Goal: Task Accomplishment & Management: Manage account settings

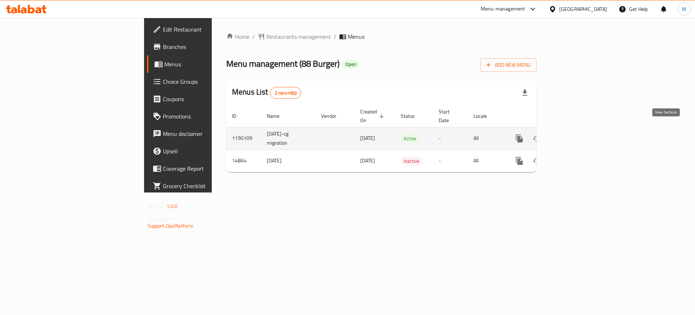
click at [575, 135] on icon "enhanced table" at bounding box center [571, 138] width 7 height 7
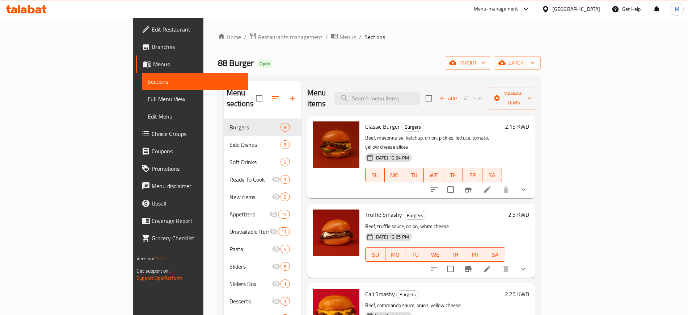
click at [136, 51] on link "Branches" at bounding box center [192, 46] width 112 height 17
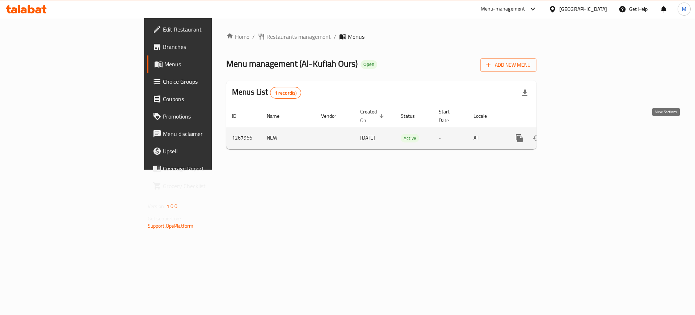
click at [576, 134] on icon "enhanced table" at bounding box center [571, 138] width 9 height 9
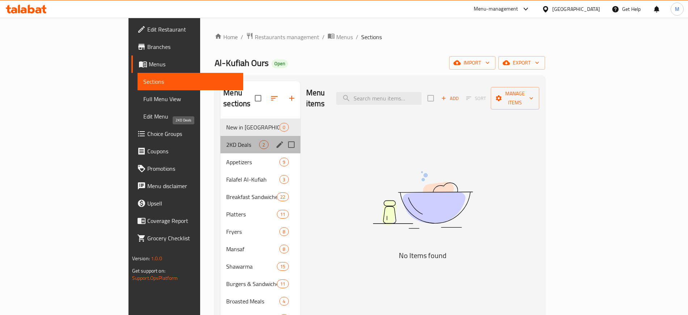
click at [226, 140] on span "2KD Deals" at bounding box center [242, 144] width 33 height 9
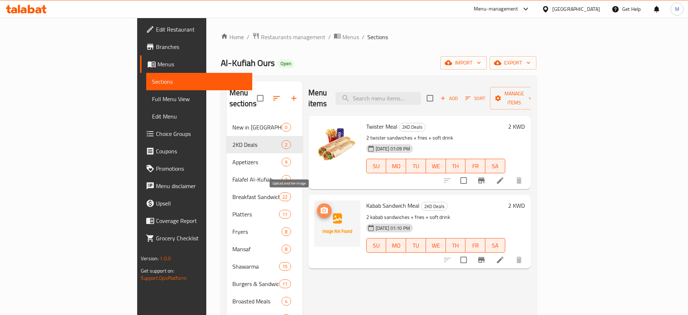
click at [321, 207] on icon "upload picture" at bounding box center [324, 210] width 7 height 7
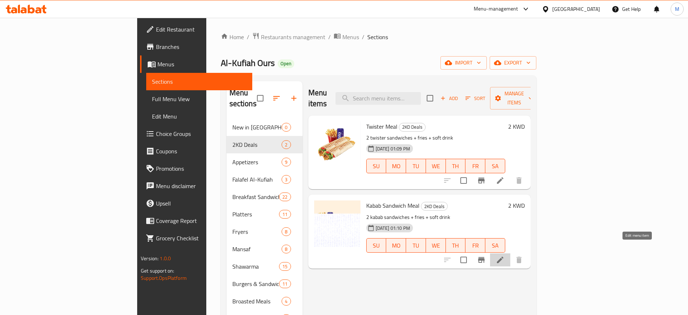
click at [503, 256] on icon at bounding box center [500, 259] width 7 height 7
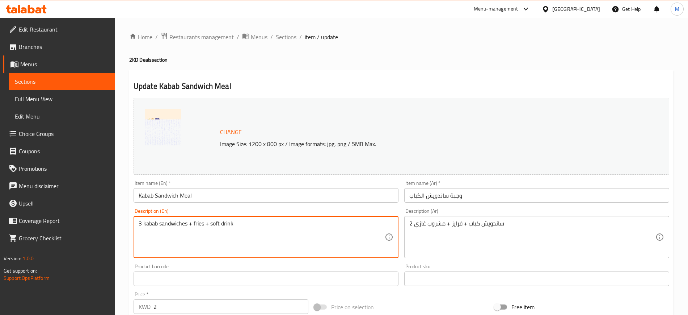
type textarea "3 kabab sandwiches + fries + soft drink"
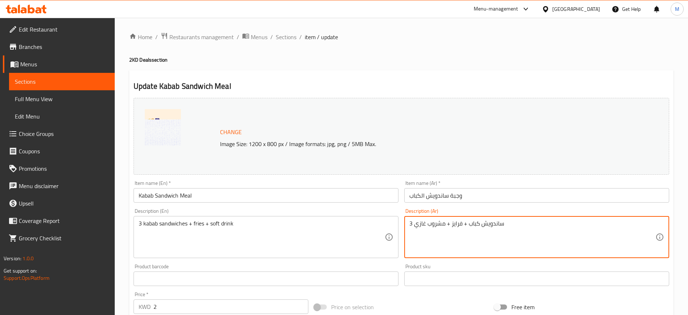
type textarea "3 ساندويش كباب + فرايز + مشروب غازي"
click at [480, 190] on input "وجبة ساندويش الكباب" at bounding box center [536, 195] width 265 height 14
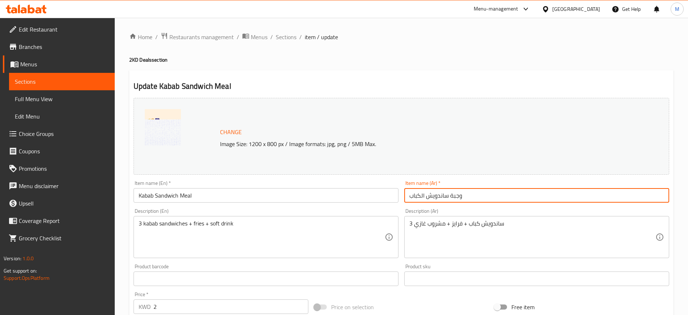
click at [427, 196] on input "وجبة ساندويش الكباب" at bounding box center [536, 195] width 265 height 14
drag, startPoint x: 421, startPoint y: 195, endPoint x: 425, endPoint y: 196, distance: 4.0
click at [425, 196] on input "وجبة ساندويشات الكباب" at bounding box center [536, 195] width 265 height 14
type input "وجبة ساندويشات كباب"
click at [178, 197] on input "Kabab Sandwich Meal" at bounding box center [266, 195] width 265 height 14
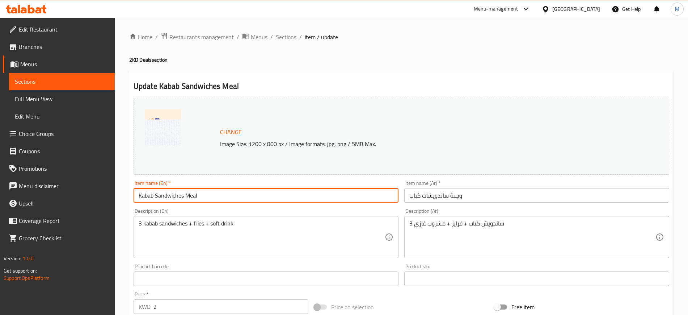
click at [230, 199] on input "Kabab Sandwiches Meal" at bounding box center [266, 195] width 265 height 14
type input "Kabab Sandwiches Meal"
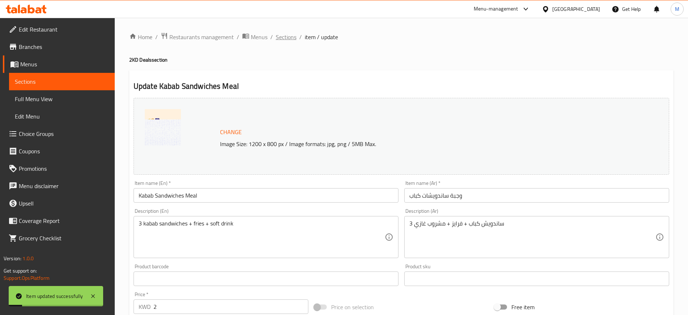
click at [287, 38] on span "Sections" at bounding box center [286, 37] width 21 height 9
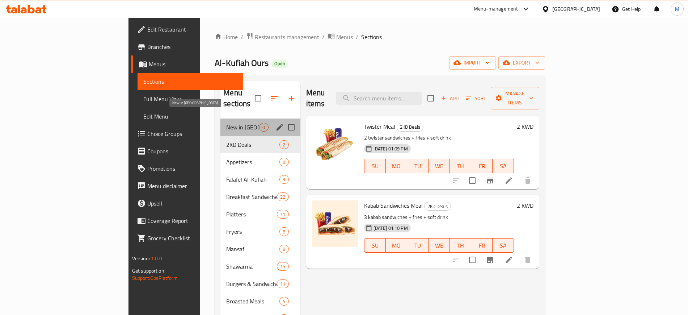
drag, startPoint x: 191, startPoint y: 112, endPoint x: 197, endPoint y: 138, distance: 27.0
click at [226, 123] on span "New in [GEOGRAPHIC_DATA]" at bounding box center [242, 127] width 33 height 9
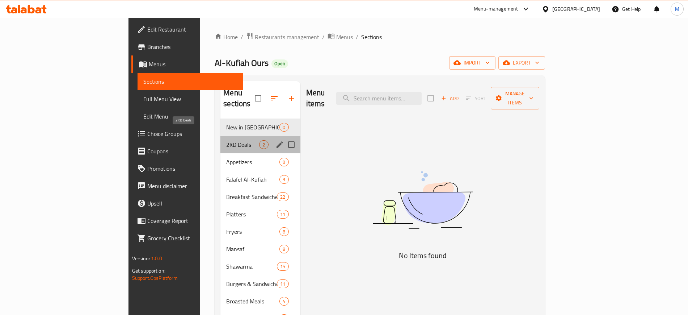
click at [226, 140] on span "2KD Deals" at bounding box center [242, 144] width 33 height 9
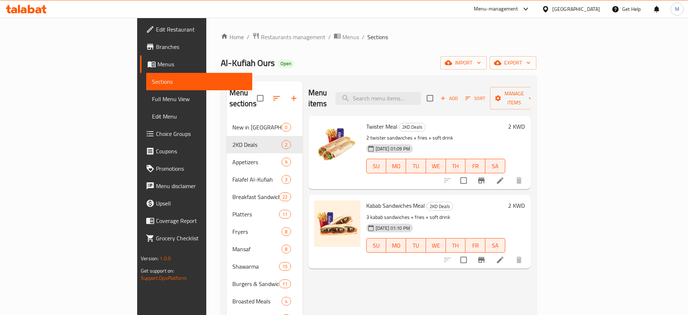
click at [225, 61] on div "Al-Kufiah Ours Open import export" at bounding box center [379, 62] width 316 height 13
drag, startPoint x: 130, startPoint y: 63, endPoint x: 181, endPoint y: 64, distance: 51.0
click at [221, 64] on span "Al-Kufiah Ours" at bounding box center [248, 63] width 54 height 16
copy span "Al-Kufiah Ours"
drag, startPoint x: 201, startPoint y: 30, endPoint x: 200, endPoint y: 35, distance: 5.8
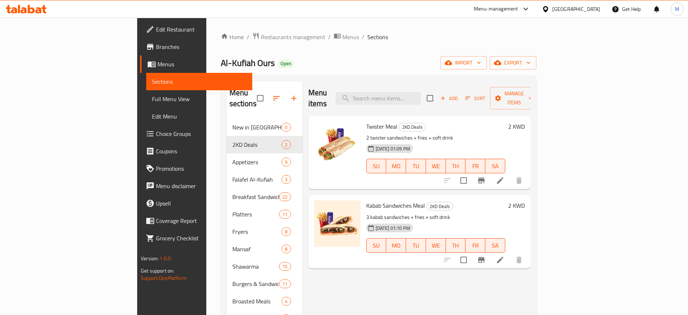
click at [206, 30] on div "Home / Restaurants management / Menus / Sections Al-Kufiah Ours Open import exp…" at bounding box center [378, 262] width 345 height 489
click at [261, 35] on span "Restaurants management" at bounding box center [293, 37] width 64 height 9
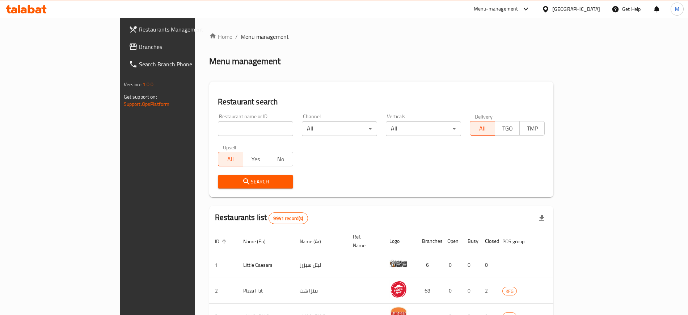
click at [218, 128] on input "search" at bounding box center [255, 128] width 75 height 14
paste input "Al-Kufiah Ours"
type input "Al-Kufiah Ours"
click button "Search" at bounding box center [255, 181] width 75 height 13
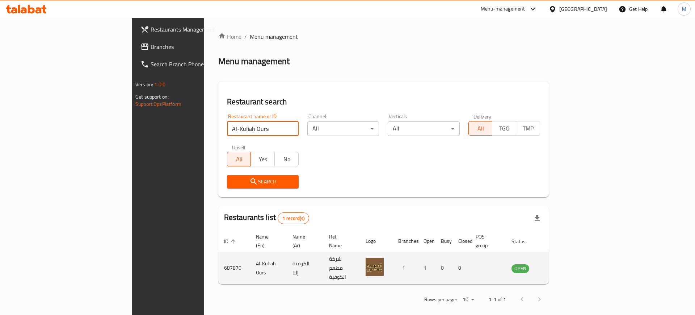
click at [218, 255] on td "687870" at bounding box center [234, 268] width 32 height 32
click at [218, 254] on td "687870" at bounding box center [234, 268] width 32 height 32
copy td "687870"
click at [558, 265] on icon "enhanced table" at bounding box center [554, 268] width 8 height 6
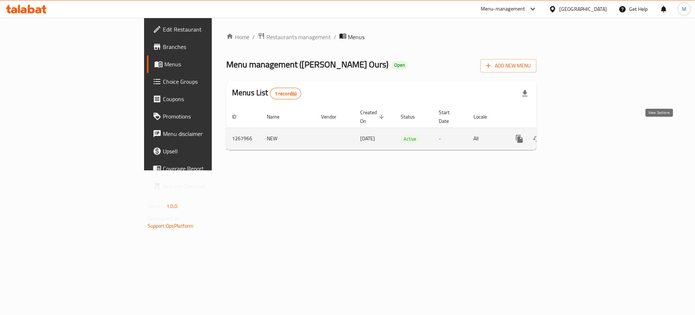
click at [576, 134] on icon "enhanced table" at bounding box center [571, 138] width 9 height 9
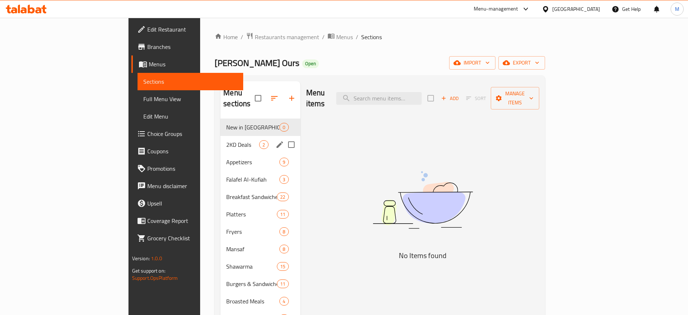
click at [220, 141] on div "2KD Deals 2" at bounding box center [260, 144] width 80 height 17
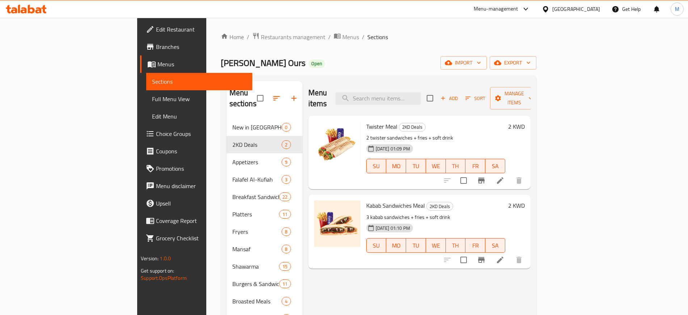
click at [525, 121] on h6 "2 KWD" at bounding box center [516, 126] width 17 height 10
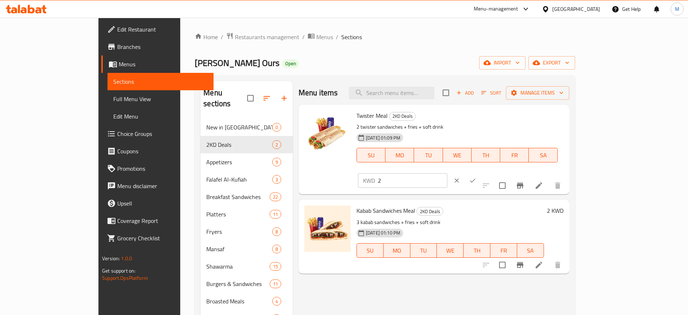
click at [447, 173] on input "2" at bounding box center [412, 180] width 69 height 14
type input "2.5"
click at [481, 172] on button "ok" at bounding box center [473, 180] width 16 height 16
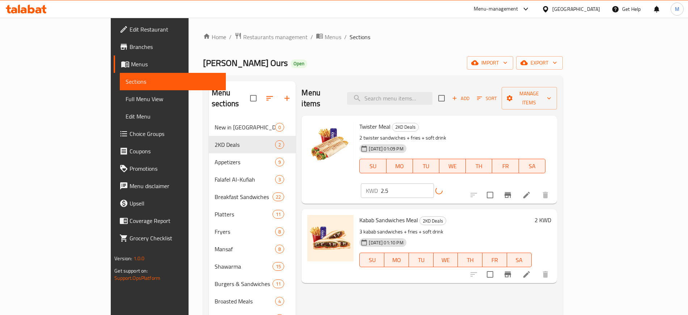
click at [551, 215] on h6 "2 KWD" at bounding box center [543, 220] width 17 height 10
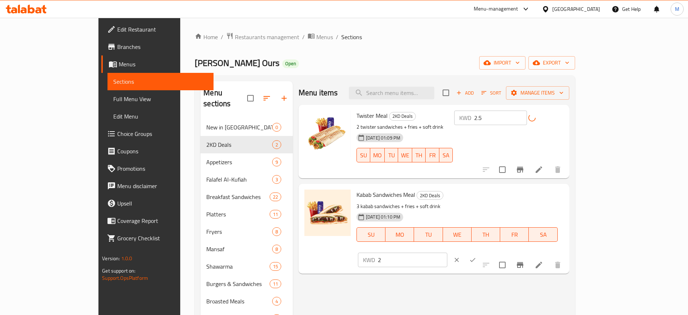
click at [447, 252] on input "2" at bounding box center [412, 259] width 69 height 14
type input "3"
click at [476, 256] on icon "ok" at bounding box center [472, 259] width 7 height 7
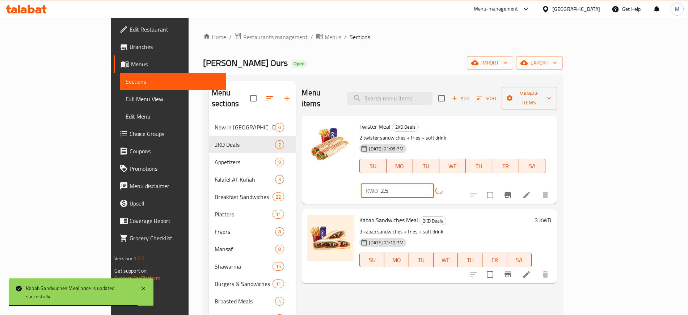
click at [434, 183] on input "2.5" at bounding box center [407, 190] width 53 height 14
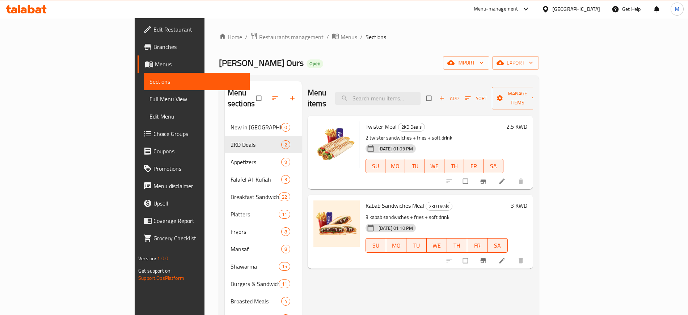
click at [153, 134] on span "Choice Groups" at bounding box center [198, 133] width 90 height 9
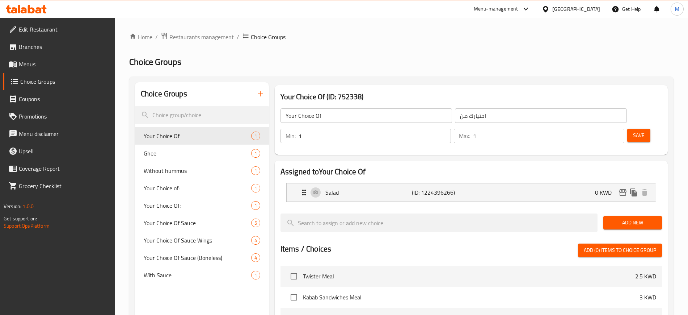
click at [164, 153] on span "Ghee" at bounding box center [197, 153] width 107 height 9
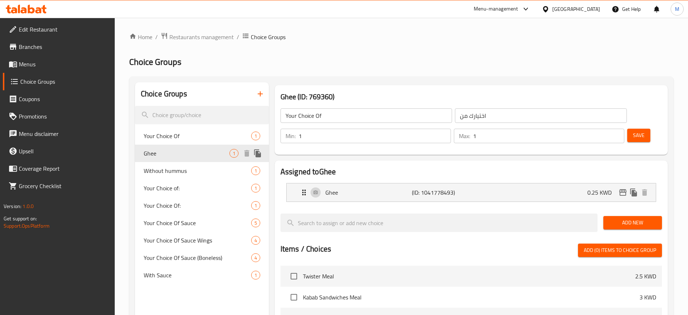
type input "Ghee"
type input "سمنة"
type input "0"
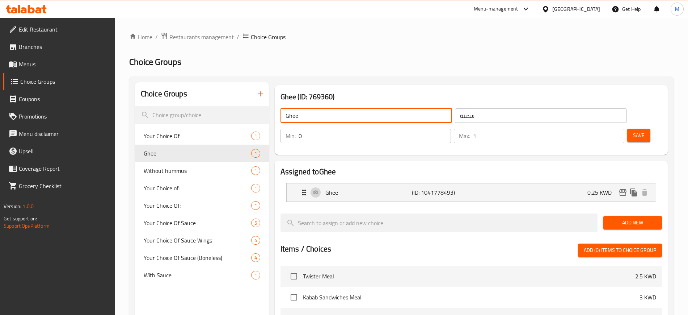
click at [286, 117] on input "Ghee" at bounding box center [367, 115] width 172 height 14
type input "Add Ghee"
click at [455, 115] on input "سمنة" at bounding box center [541, 115] width 172 height 14
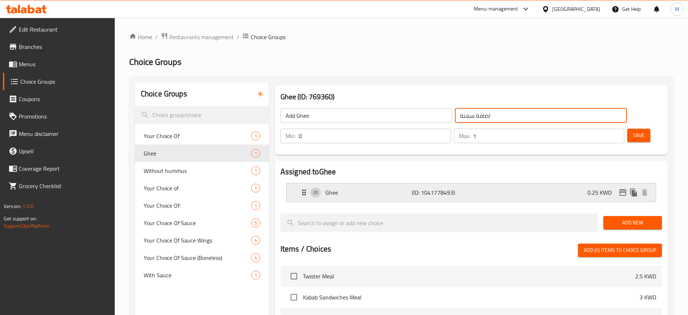
click at [371, 188] on p "Ghee" at bounding box center [368, 192] width 87 height 9
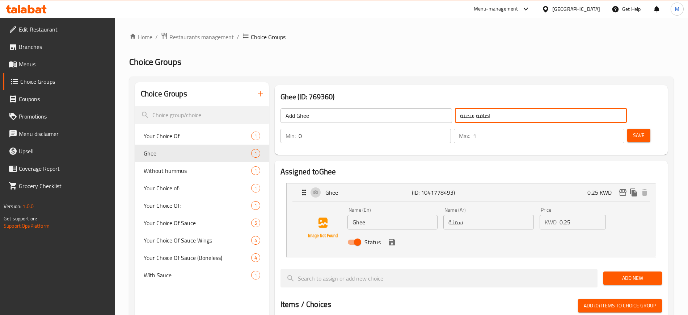
type input "اضافة سمنة"
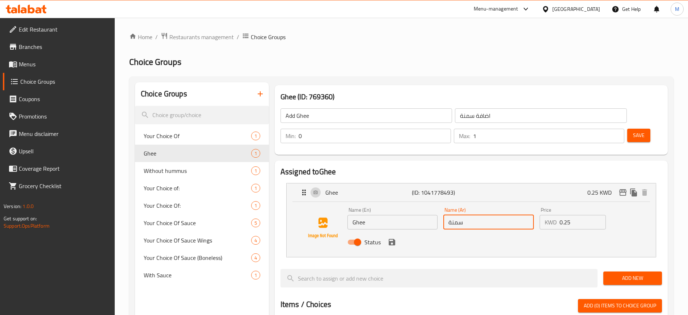
click at [450, 215] on input "سمنة" at bounding box center [488, 222] width 90 height 14
type input "اضافة سمنة"
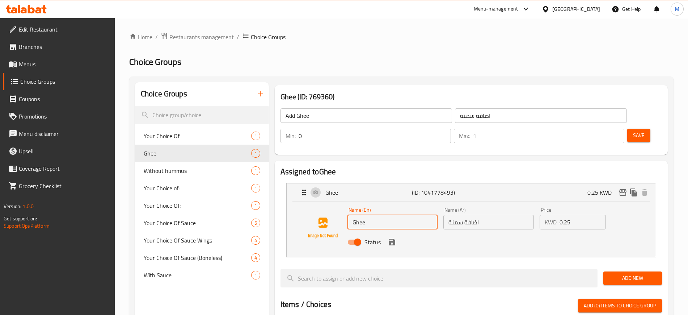
click at [352, 215] on input "Ghee" at bounding box center [392, 222] width 90 height 14
click at [392, 239] on icon "save" at bounding box center [392, 242] width 7 height 7
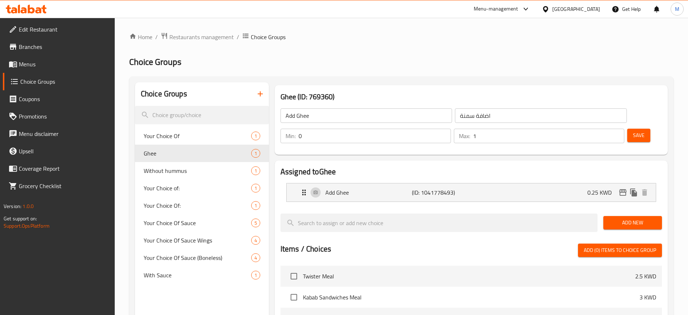
type input "Add Ghee"
drag, startPoint x: 627, startPoint y: 119, endPoint x: 621, endPoint y: 121, distance: 6.5
click at [633, 131] on span "Save" at bounding box center [639, 135] width 12 height 9
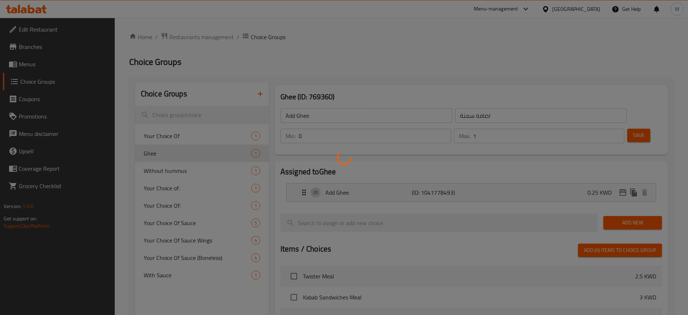
click at [188, 171] on div at bounding box center [344, 157] width 688 height 315
click at [191, 172] on div at bounding box center [344, 157] width 688 height 315
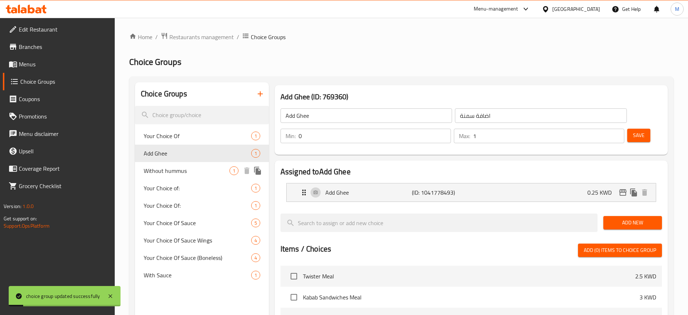
drag, startPoint x: 190, startPoint y: 168, endPoint x: 245, endPoint y: 181, distance: 56.3
click at [190, 168] on span "Without hummus" at bounding box center [187, 170] width 86 height 9
type input "Without hummus"
type input "بدون [GEOGRAPHIC_DATA]"
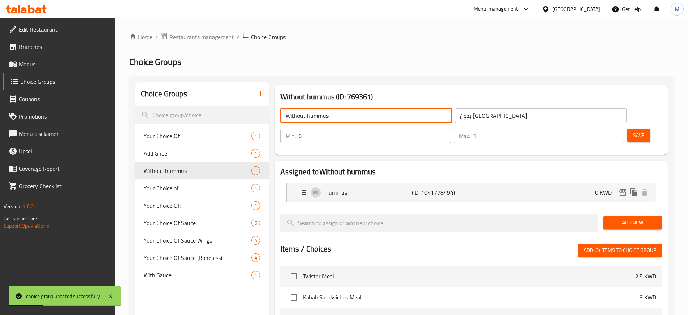
click at [350, 114] on input "Without hummus" at bounding box center [367, 115] width 172 height 14
type input "Without"
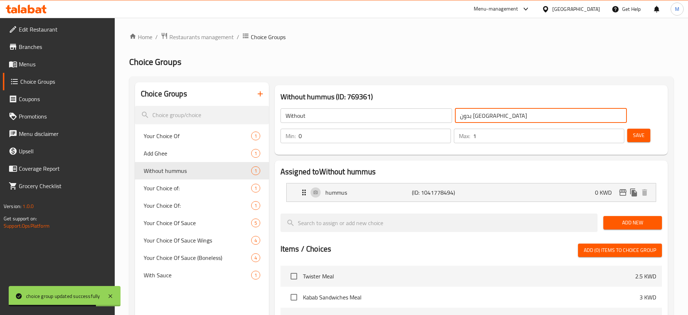
drag, startPoint x: 426, startPoint y: 117, endPoint x: 400, endPoint y: 116, distance: 26.4
click at [400, 116] on div "Without ​ بدون حمص ​" at bounding box center [453, 115] width 355 height 23
click at [455, 114] on input "بدون [GEOGRAPHIC_DATA]" at bounding box center [541, 115] width 172 height 14
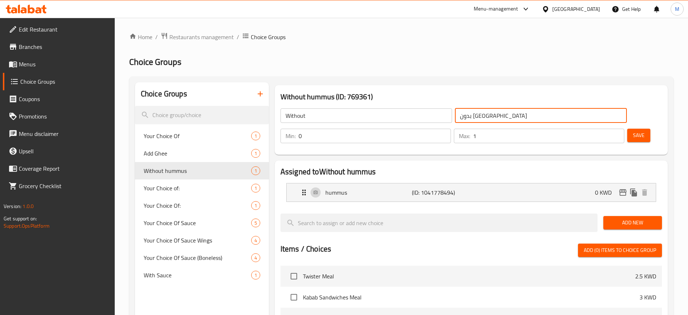
drag, startPoint x: 427, startPoint y: 115, endPoint x: 403, endPoint y: 115, distance: 23.5
click at [402, 114] on div "Without ​ بدون حمص ​" at bounding box center [453, 115] width 355 height 23
drag, startPoint x: 363, startPoint y: 170, endPoint x: 367, endPoint y: 175, distance: 6.2
click at [363, 188] on p "hummus" at bounding box center [368, 192] width 87 height 9
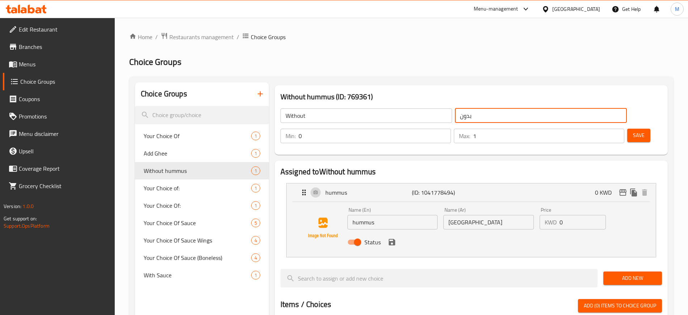
type input "بدون"
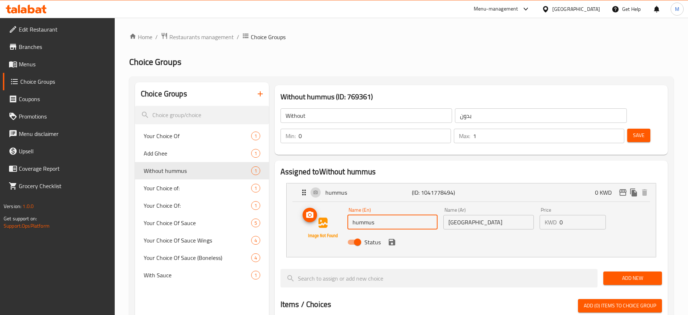
drag, startPoint x: 330, startPoint y: 198, endPoint x: 304, endPoint y: 201, distance: 26.2
click at [304, 203] on div "Name (En) hummus Name (En) Name (Ar) [GEOGRAPHIC_DATA] Name (Ar) Price KWD 0 Pr…" at bounding box center [471, 227] width 346 height 49
type input "without hummos"
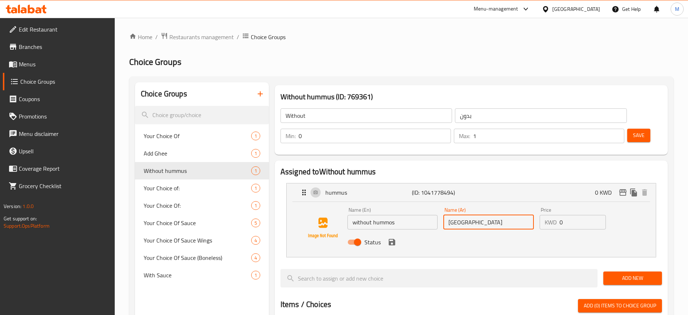
click at [424, 206] on div "Name (En) without hummos Name (En) Name (Ar) [GEOGRAPHIC_DATA] Name (Ar) Price …" at bounding box center [489, 227] width 288 height 47
click at [393, 239] on icon "save" at bounding box center [392, 242] width 7 height 7
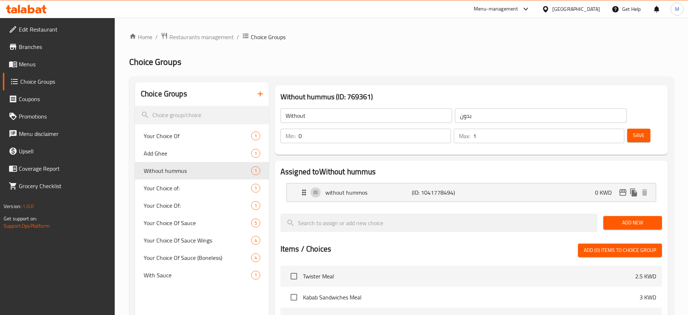
type input "بدون [GEOGRAPHIC_DATA]"
drag, startPoint x: 622, startPoint y: 114, endPoint x: 625, endPoint y: 118, distance: 4.7
click at [633, 131] on span "Save" at bounding box center [639, 135] width 12 height 9
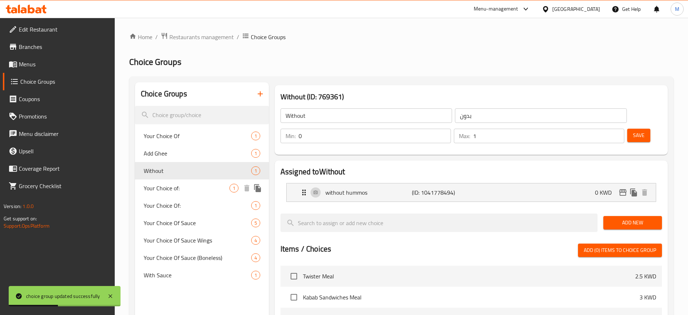
click at [189, 189] on span "Your Choice of:" at bounding box center [187, 188] width 86 height 9
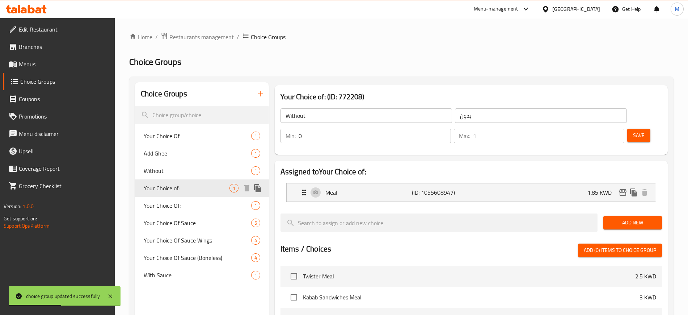
type input "Your Choice of:"
type input "إختيارك من:"
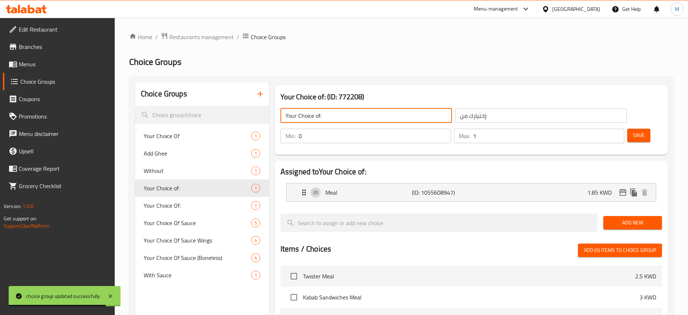
drag, startPoint x: 345, startPoint y: 116, endPoint x: 274, endPoint y: 110, distance: 71.2
click at [274, 110] on div "Your Choice of: (ID: 772208) Your Choice of: ​ إختيارك من: ​ Min: 0 ​ Max: 1 ​ …" at bounding box center [471, 119] width 399 height 75
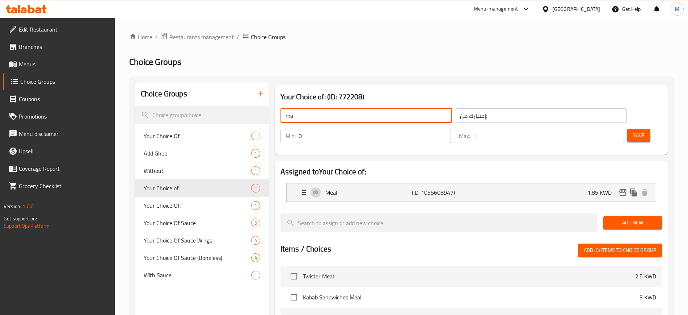
type input "m"
type input "Make it a meal"
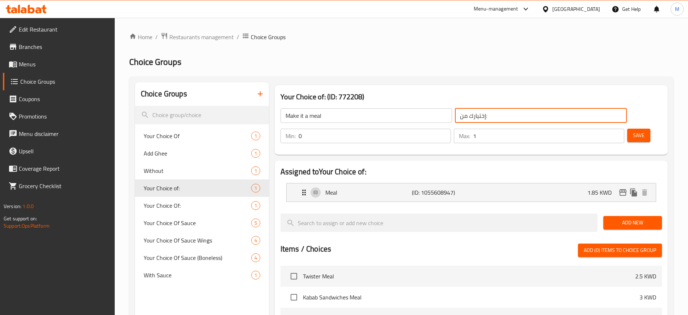
drag, startPoint x: 463, startPoint y: 111, endPoint x: 385, endPoint y: 113, distance: 78.2
click at [385, 112] on div "Make it a meal ​ إختيارك من: ​" at bounding box center [453, 115] width 355 height 23
click at [370, 188] on p "Meal" at bounding box center [368, 192] width 87 height 9
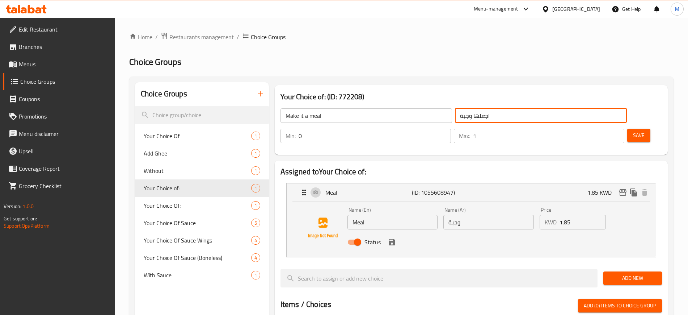
type input "اجعلها وجبة"
click at [633, 131] on span "Save" at bounding box center [639, 135] width 12 height 9
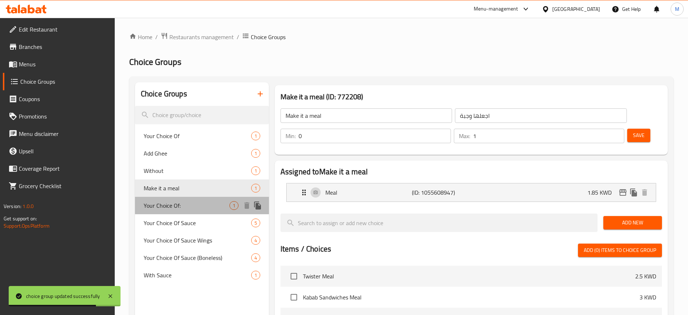
click at [179, 210] on span "Your Choice Of:" at bounding box center [187, 205] width 86 height 9
type input "Your Choice Of:"
type input "إختيارك من:"
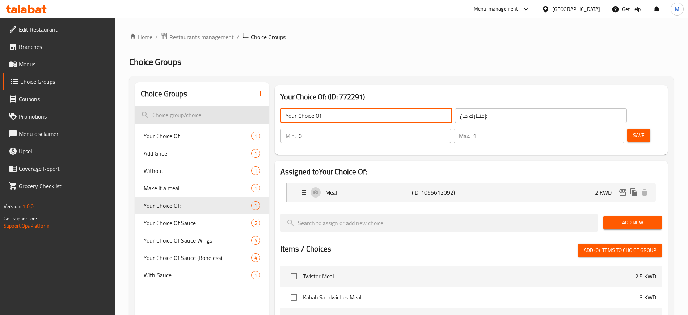
drag, startPoint x: 342, startPoint y: 117, endPoint x: 259, endPoint y: 122, distance: 83.4
click at [259, 122] on div "Choice Groups Your Choice Of 1 Add Ghee 1 Without 1 Make it a meal 1 Your Choic…" at bounding box center [403, 296] width 536 height 428
type input "Make it a meal:"
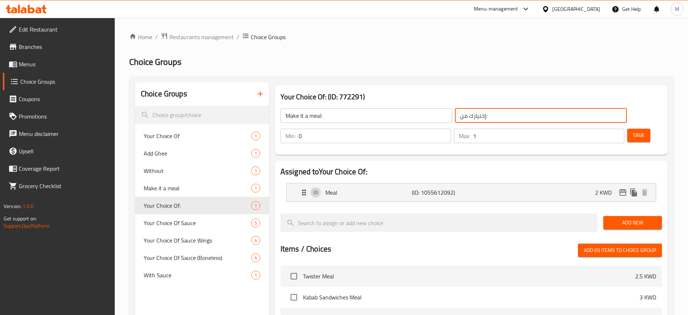
drag, startPoint x: 460, startPoint y: 118, endPoint x: 394, endPoint y: 106, distance: 67.2
click at [394, 106] on div "Make it a meal: ​ إختيارك من: ​" at bounding box center [453, 115] width 355 height 23
type input "اجعلها وجبة"
drag, startPoint x: 628, startPoint y: 113, endPoint x: 621, endPoint y: 116, distance: 7.1
click at [633, 131] on span "Save" at bounding box center [639, 135] width 12 height 9
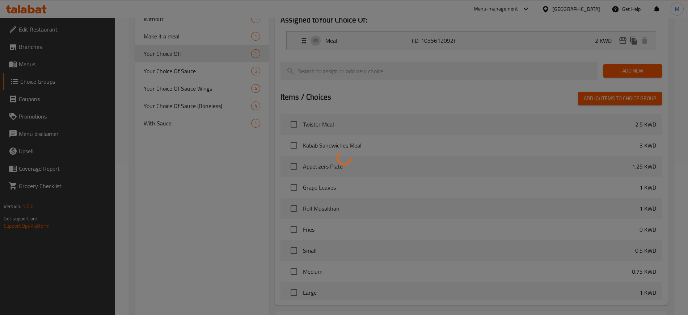
scroll to position [136, 0]
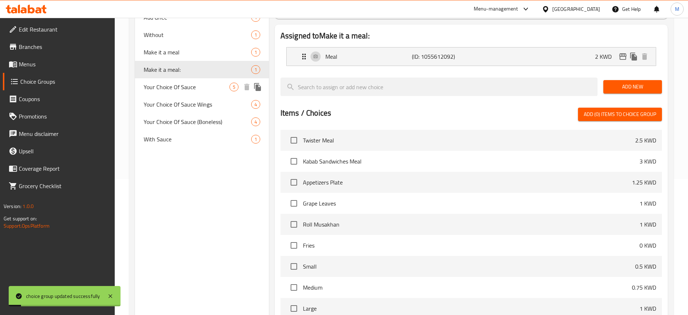
click at [209, 88] on span "Your Choice Of Sauce" at bounding box center [187, 87] width 86 height 9
type input "Your Choice Of Sauce"
type input "اختيارك من الصوص"
type input "1"
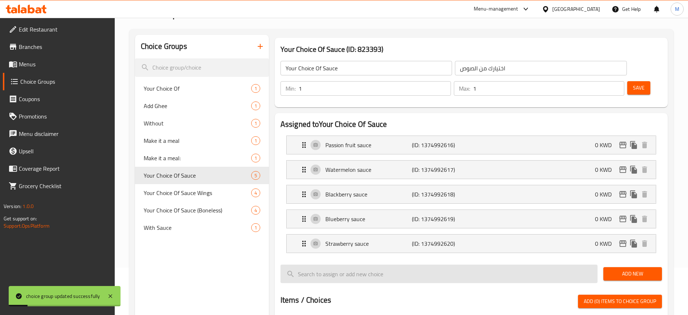
scroll to position [45, 0]
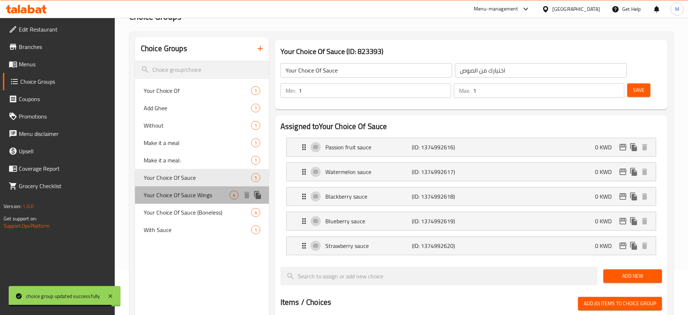
click at [211, 197] on span "Your Choice Of Sauce Wings" at bounding box center [187, 194] width 86 height 9
type input "Your Choice Of Sauce Wings"
type input "اختيارك من صلصة أجنحة"
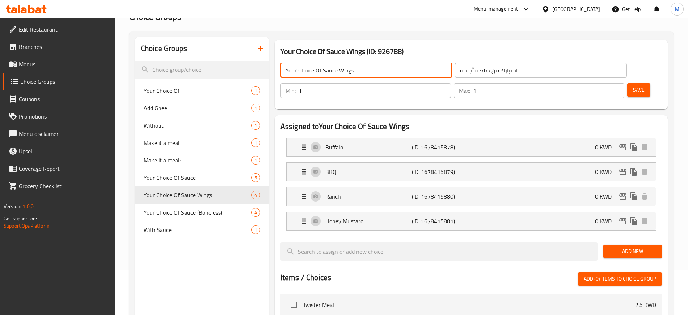
drag, startPoint x: 363, startPoint y: 75, endPoint x: 324, endPoint y: 63, distance: 41.3
click at [324, 63] on input "Your Choice Of Sauce Wings" at bounding box center [367, 70] width 172 height 14
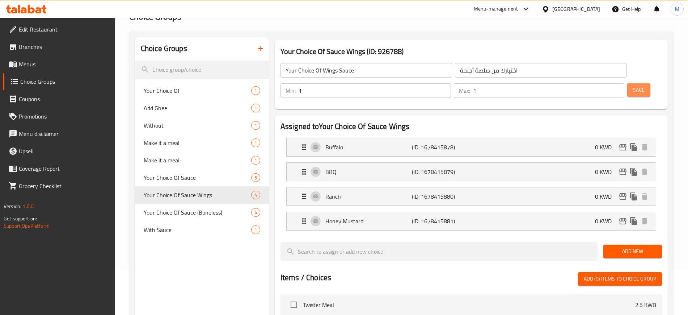
click at [633, 85] on span "Save" at bounding box center [639, 89] width 12 height 9
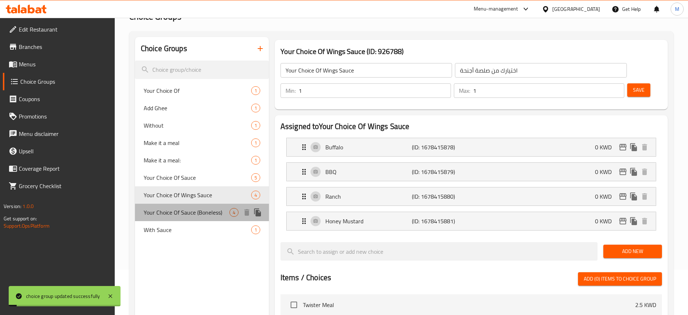
click at [205, 214] on span "Your Choice Of Sauce (Boneless)" at bounding box center [187, 212] width 86 height 9
type input "Your Choice Of Sauce (Boneless)"
type input "اختيارك من الصلصة (بدون عظم)"
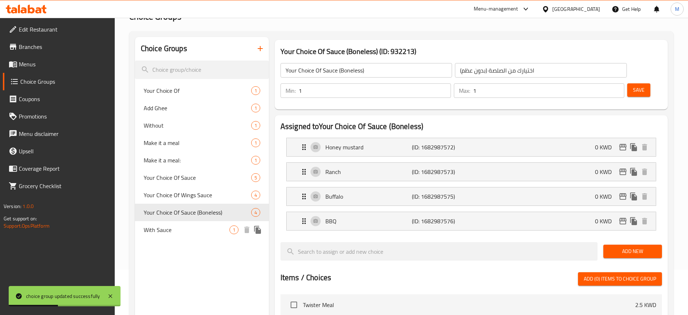
click at [197, 237] on div "With Sauce 1" at bounding box center [202, 229] width 134 height 17
type input "With Sauce"
type input "مع صوص"
type input "0"
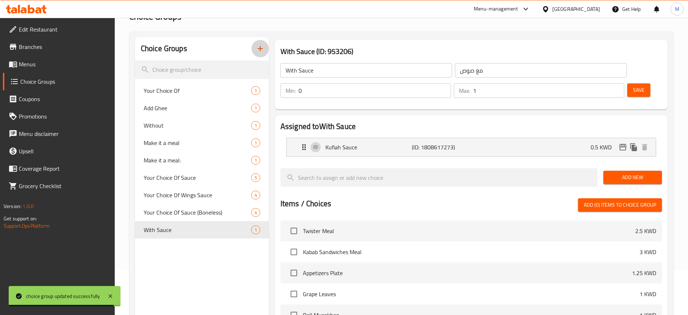
click at [262, 53] on button "button" at bounding box center [260, 48] width 17 height 17
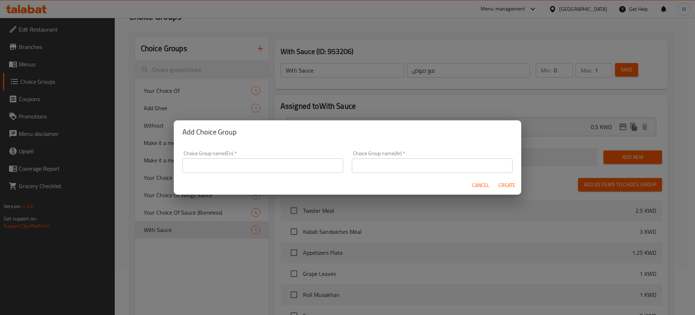
click at [280, 169] on input "text" at bounding box center [262, 165] width 161 height 14
type input "Your Choice of Bread"
click at [377, 169] on input "text" at bounding box center [432, 165] width 161 height 14
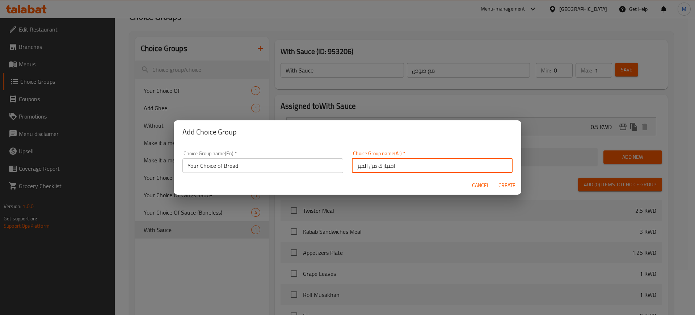
type input "اختيارك من الخبز"
click at [511, 187] on span "Create" at bounding box center [506, 185] width 17 height 9
type input "Your Choice of Bread"
type input "اختيارك من الخبز"
type input "0"
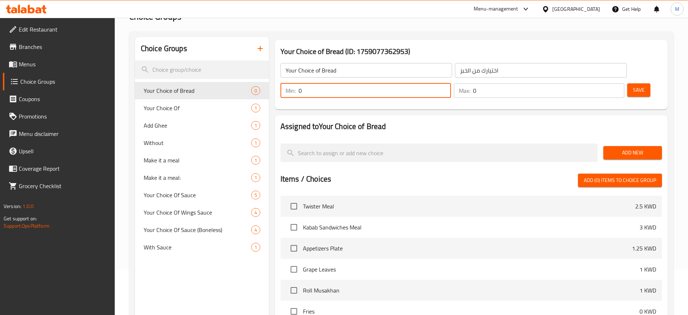
drag, startPoint x: 559, startPoint y: 71, endPoint x: 553, endPoint y: 69, distance: 5.5
click at [451, 83] on div "Min: 0 ​" at bounding box center [366, 90] width 170 height 14
type input "1"
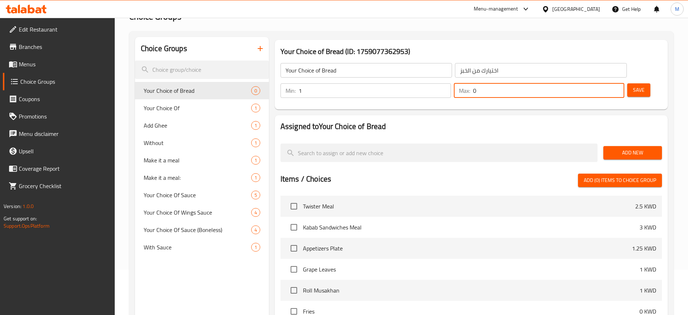
click at [595, 83] on input "0" at bounding box center [548, 90] width 151 height 14
type input "1"
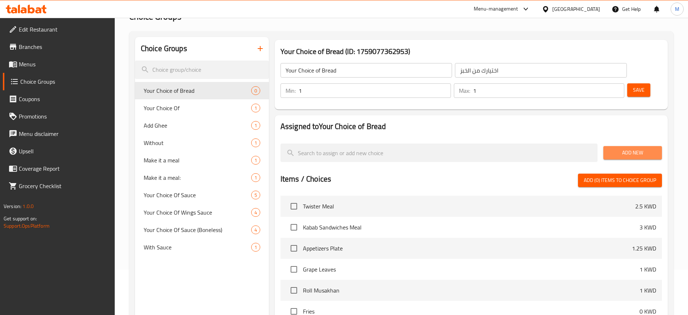
click at [614, 148] on span "Add New" at bounding box center [632, 152] width 47 height 9
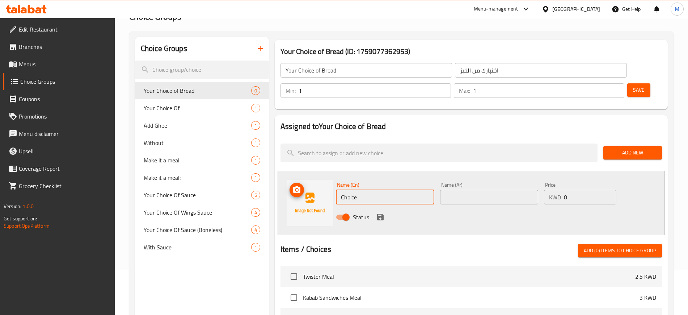
drag, startPoint x: 375, startPoint y: 177, endPoint x: 290, endPoint y: 180, distance: 85.5
click at [290, 178] on div "Name (En) Choice Name (En) Name (Ar) Name (Ar) Price KWD 0 Price Status" at bounding box center [471, 202] width 387 height 64
type input "Lebanese Bread"
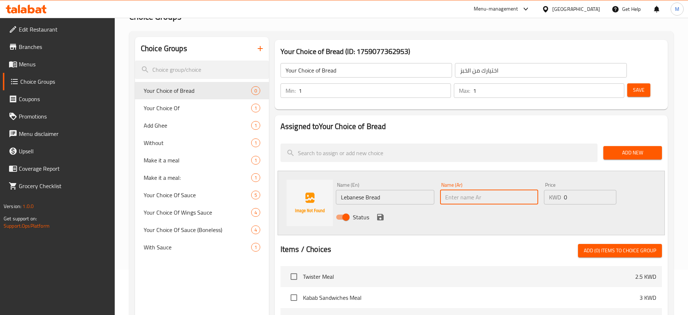
click at [486, 190] on input "text" at bounding box center [489, 197] width 98 height 14
type input "خبز لبناني"
click at [379, 212] on icon "save" at bounding box center [380, 216] width 9 height 9
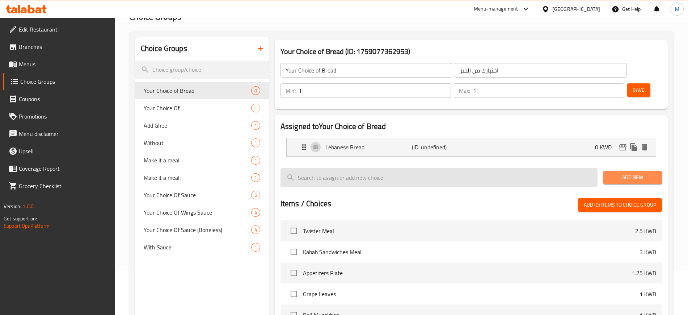
drag, startPoint x: 623, startPoint y: 156, endPoint x: 570, endPoint y: 166, distance: 53.3
click at [623, 173] on span "Add New" at bounding box center [632, 177] width 47 height 9
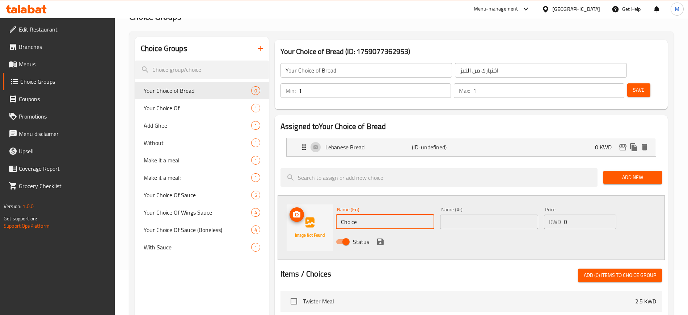
drag, startPoint x: 370, startPoint y: 205, endPoint x: 292, endPoint y: 208, distance: 77.2
click at [292, 208] on div "Name (En) Choice Name (En) Name (Ar) Name (Ar) Price KWD 0 Price Status" at bounding box center [471, 227] width 387 height 64
type input "Samoon"
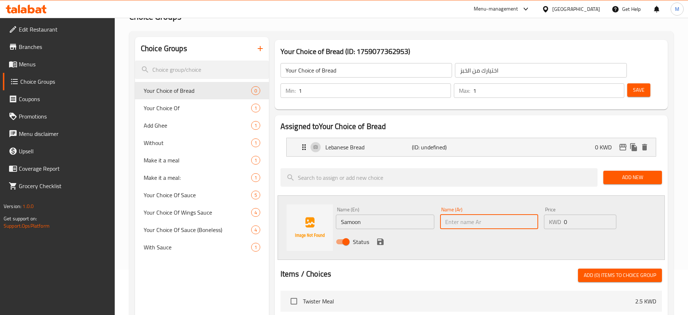
click at [488, 214] on input "text" at bounding box center [489, 221] width 98 height 14
type input "صمون"
click at [381, 238] on icon "save" at bounding box center [380, 241] width 7 height 7
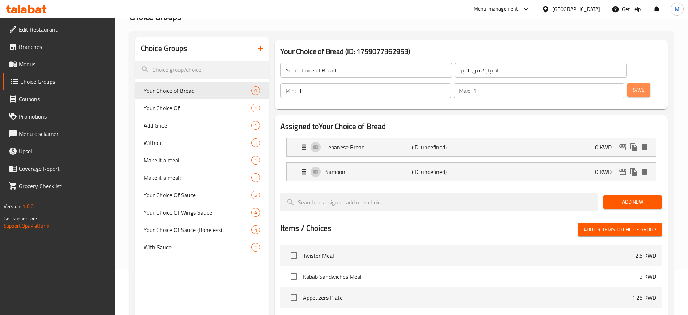
click at [633, 85] on span "Save" at bounding box center [639, 89] width 12 height 9
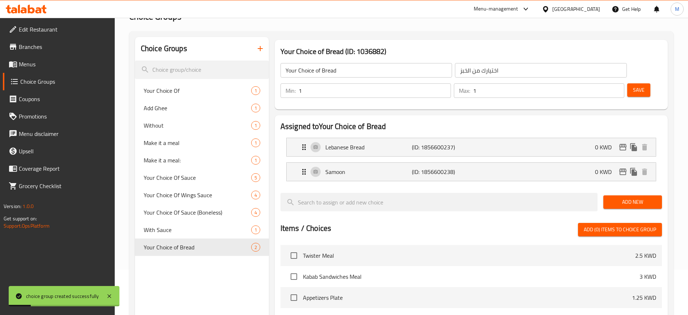
click at [52, 67] on span "Menus" at bounding box center [64, 64] width 90 height 9
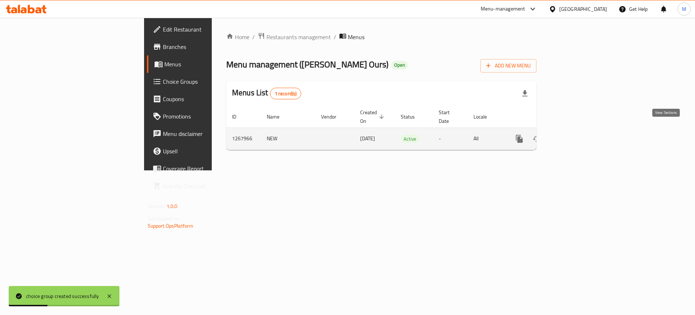
click at [580, 136] on link "enhanced table" at bounding box center [571, 138] width 17 height 17
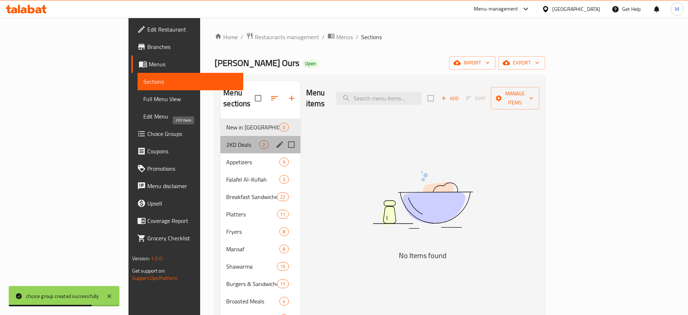
click at [226, 140] on span "2KD Deals" at bounding box center [242, 144] width 33 height 9
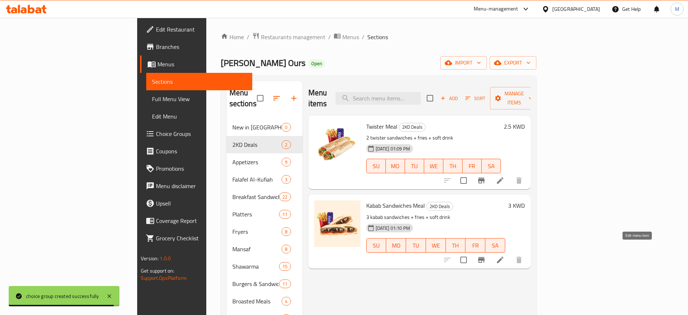
click at [503, 256] on icon at bounding box center [500, 259] width 7 height 7
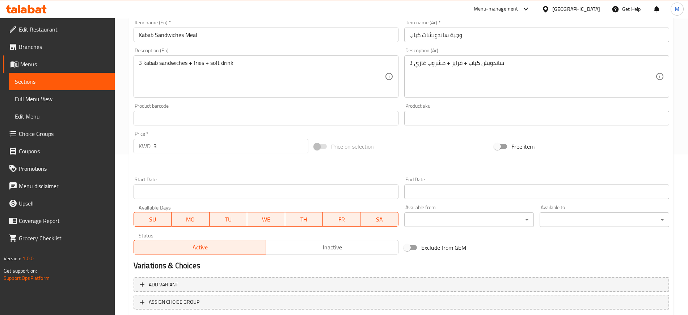
scroll to position [181, 0]
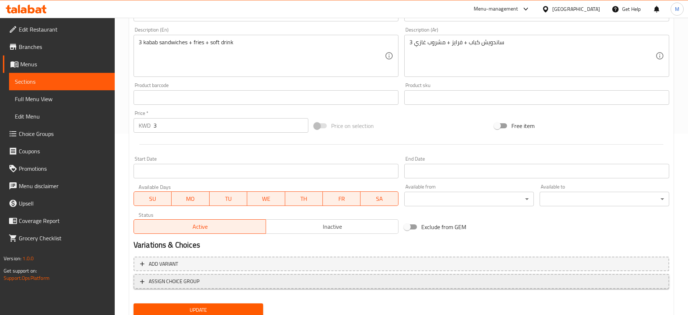
click at [201, 282] on span "ASSIGN CHOICE GROUP" at bounding box center [401, 281] width 523 height 9
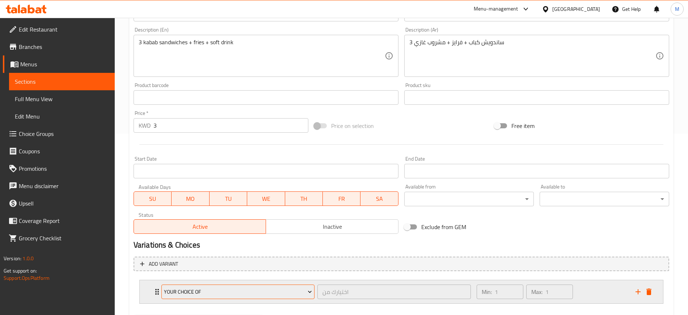
click at [201, 291] on span "Your Choice Of" at bounding box center [238, 291] width 148 height 9
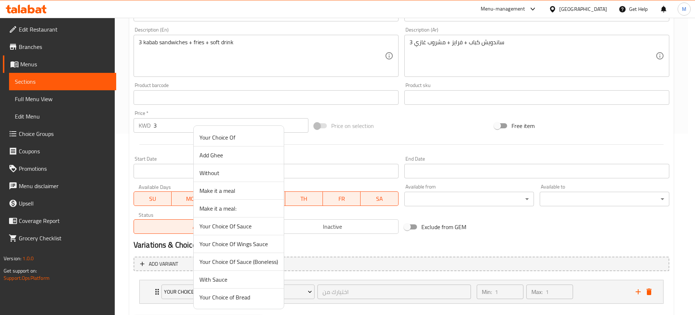
click at [242, 297] on span "Your Choice of Bread" at bounding box center [238, 296] width 79 height 9
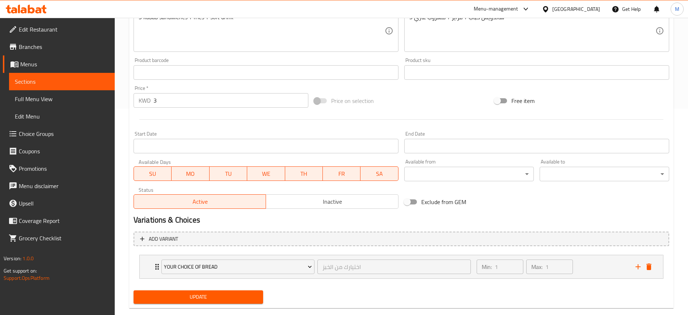
scroll to position [219, 0]
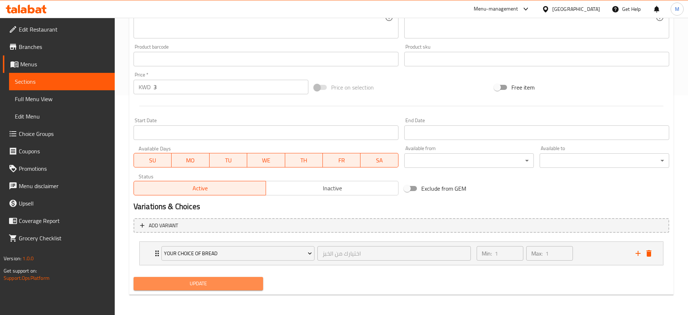
drag, startPoint x: 222, startPoint y: 289, endPoint x: 220, endPoint y: 283, distance: 6.8
click at [222, 288] on button "Update" at bounding box center [199, 283] width 130 height 13
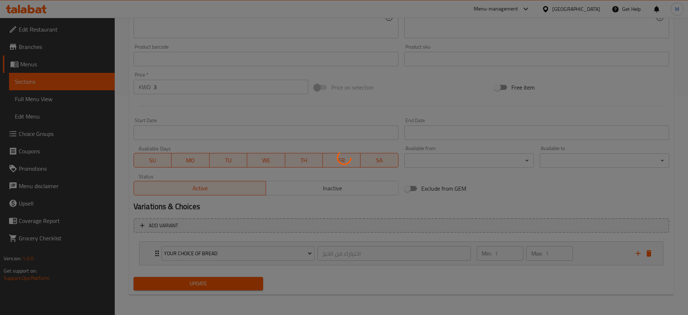
click at [220, 283] on div at bounding box center [344, 157] width 688 height 315
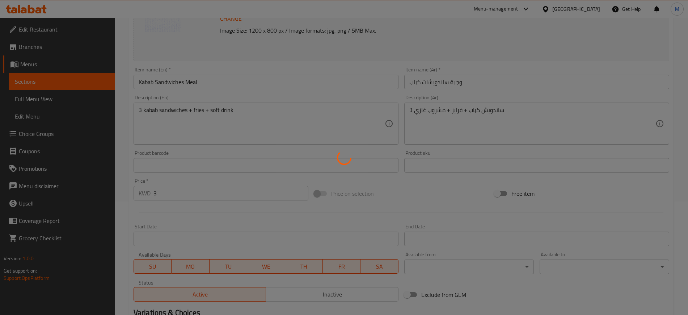
scroll to position [0, 0]
